Goal: Information Seeking & Learning: Understand process/instructions

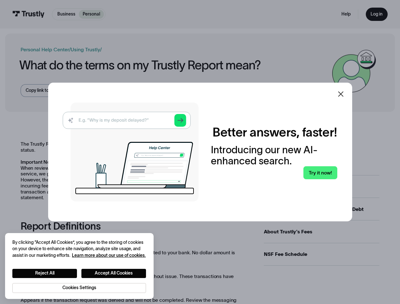
click at [199, 152] on img at bounding box center [131, 152] width 136 height 99
click at [344, 94] on icon at bounding box center [340, 94] width 5 height 5
click at [45, 273] on button "Reject All" at bounding box center [44, 273] width 65 height 9
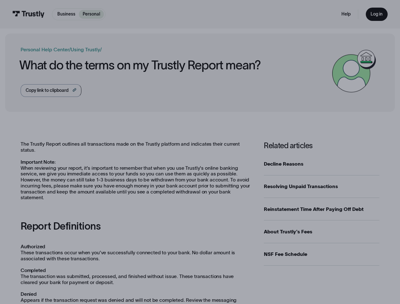
click at [114, 273] on button "Accept All Cookies" at bounding box center [113, 273] width 65 height 9
